Goal: Go to known website: Go to known website

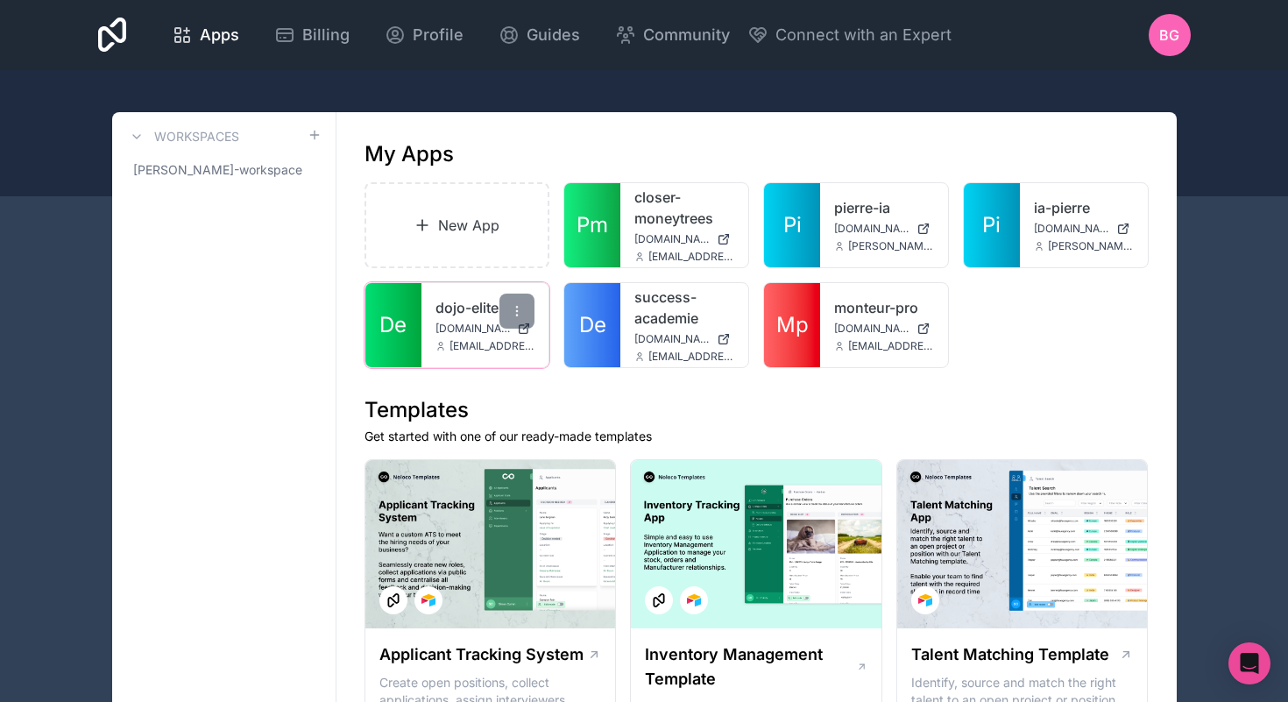
click at [406, 340] on link "De" at bounding box center [393, 325] width 56 height 84
click at [392, 344] on link "De" at bounding box center [393, 325] width 56 height 84
